Goal: Check status: Check status

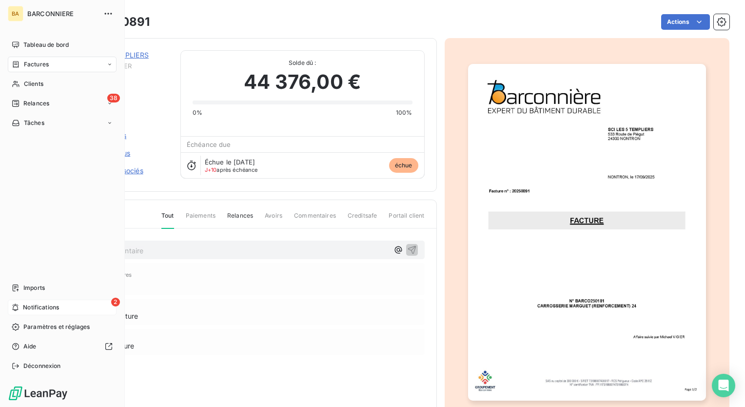
click at [36, 304] on span "Notifications" at bounding box center [41, 307] width 36 height 9
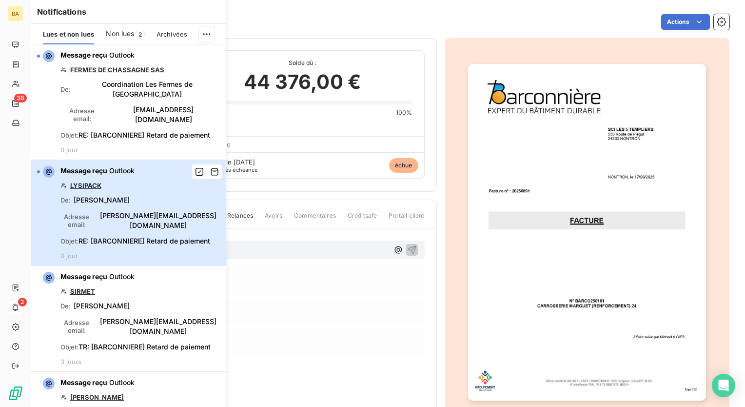
click at [93, 213] on span "Adresse email :" at bounding box center [76, 221] width 32 height 16
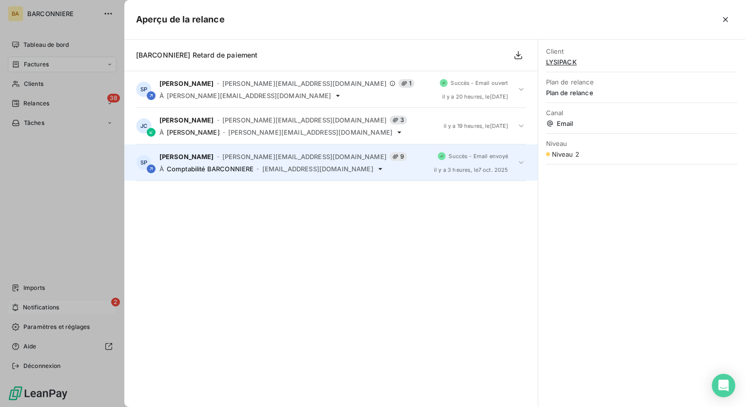
click at [315, 169] on span "[EMAIL_ADDRESS][DOMAIN_NAME]" at bounding box center [317, 169] width 111 height 8
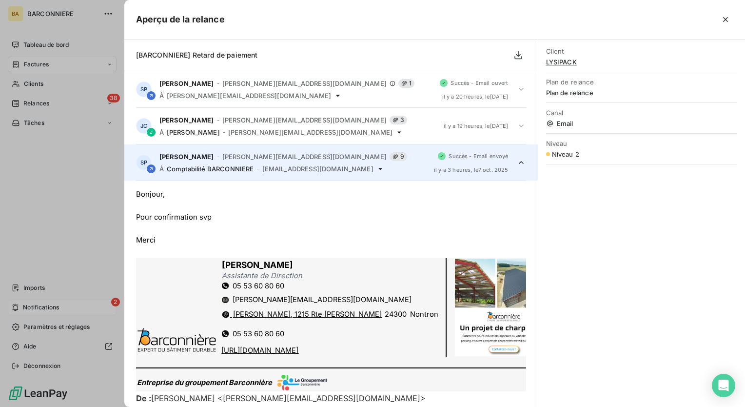
click at [330, 229] on div at bounding box center [331, 228] width 390 height 11
click at [728, 19] on icon "button" at bounding box center [726, 20] width 10 height 10
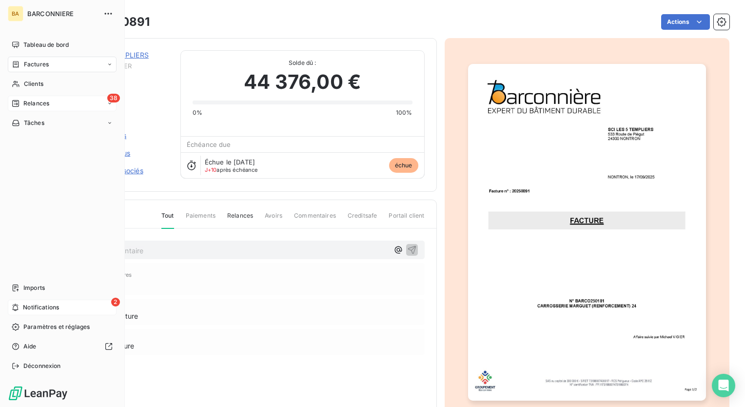
click at [62, 100] on div "38 Relances" at bounding box center [62, 104] width 109 height 16
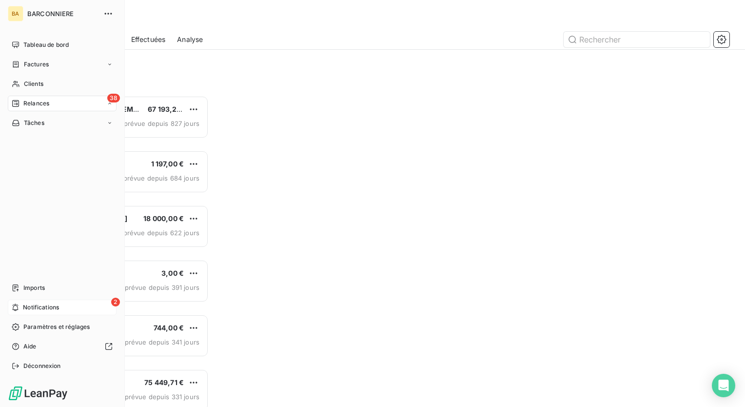
scroll to position [304, 154]
